Goal: Task Accomplishment & Management: Manage account settings

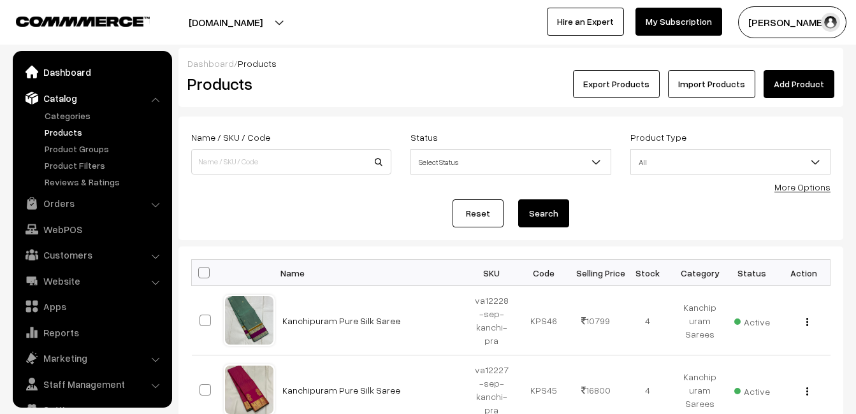
click at [59, 76] on link "Dashboard" at bounding box center [92, 72] width 152 height 23
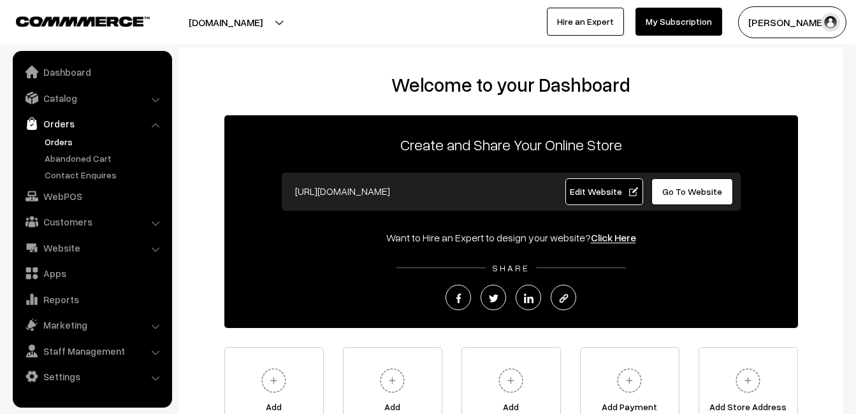
click at [59, 141] on link "Orders" at bounding box center [104, 141] width 126 height 13
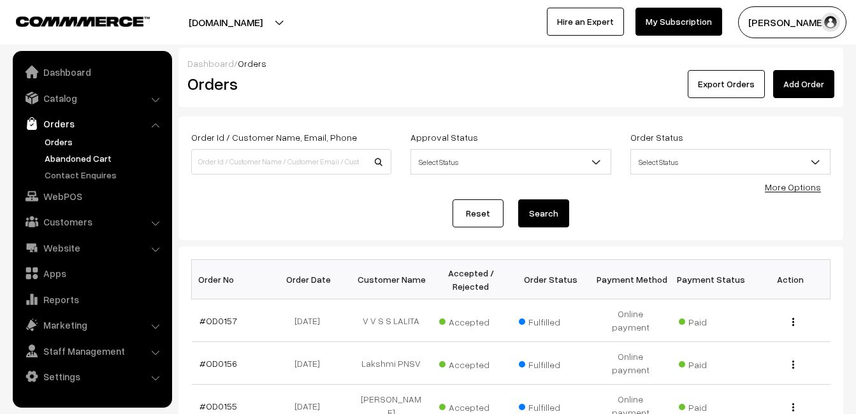
click at [82, 162] on link "Abandoned Cart" at bounding box center [104, 158] width 126 height 13
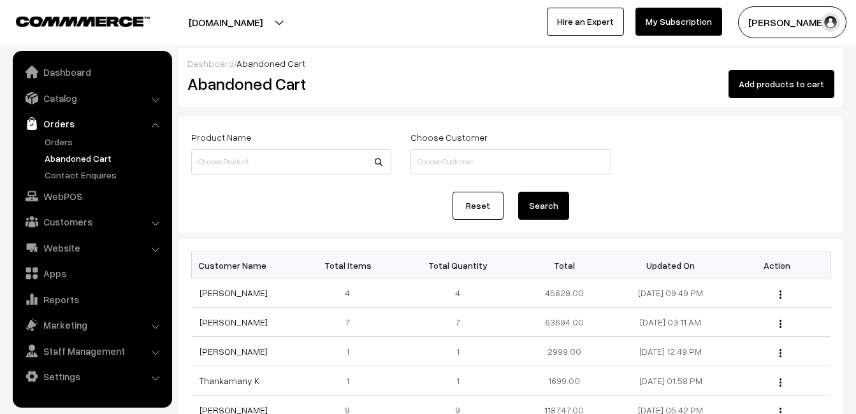
click at [80, 156] on link "Abandoned Cart" at bounding box center [104, 158] width 126 height 13
